Goal: Task Accomplishment & Management: Manage account settings

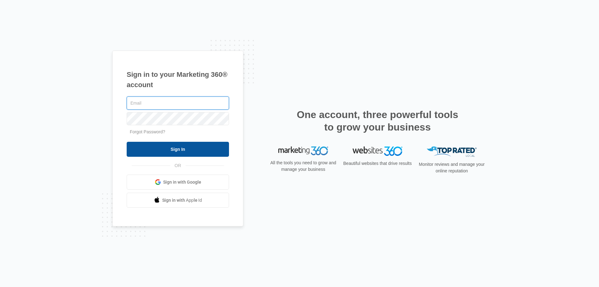
type input "[EMAIL_ADDRESS][DOMAIN_NAME]"
click at [148, 152] on input "Sign In" at bounding box center [178, 149] width 102 height 15
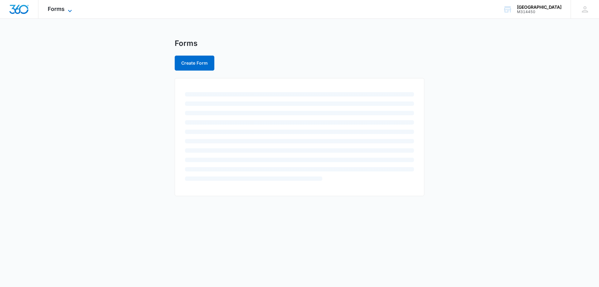
click at [72, 8] on icon at bounding box center [69, 10] width 7 height 7
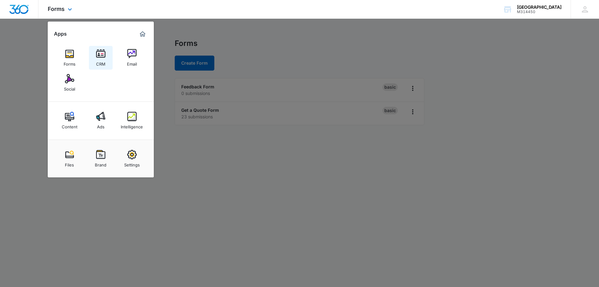
click at [100, 52] on img at bounding box center [100, 53] width 9 height 9
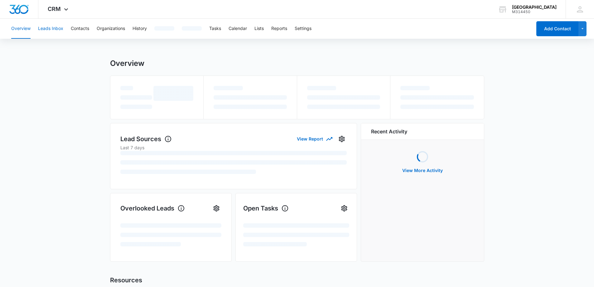
click at [53, 29] on button "Leads Inbox" at bounding box center [50, 29] width 25 height 20
